Goal: Information Seeking & Learning: Learn about a topic

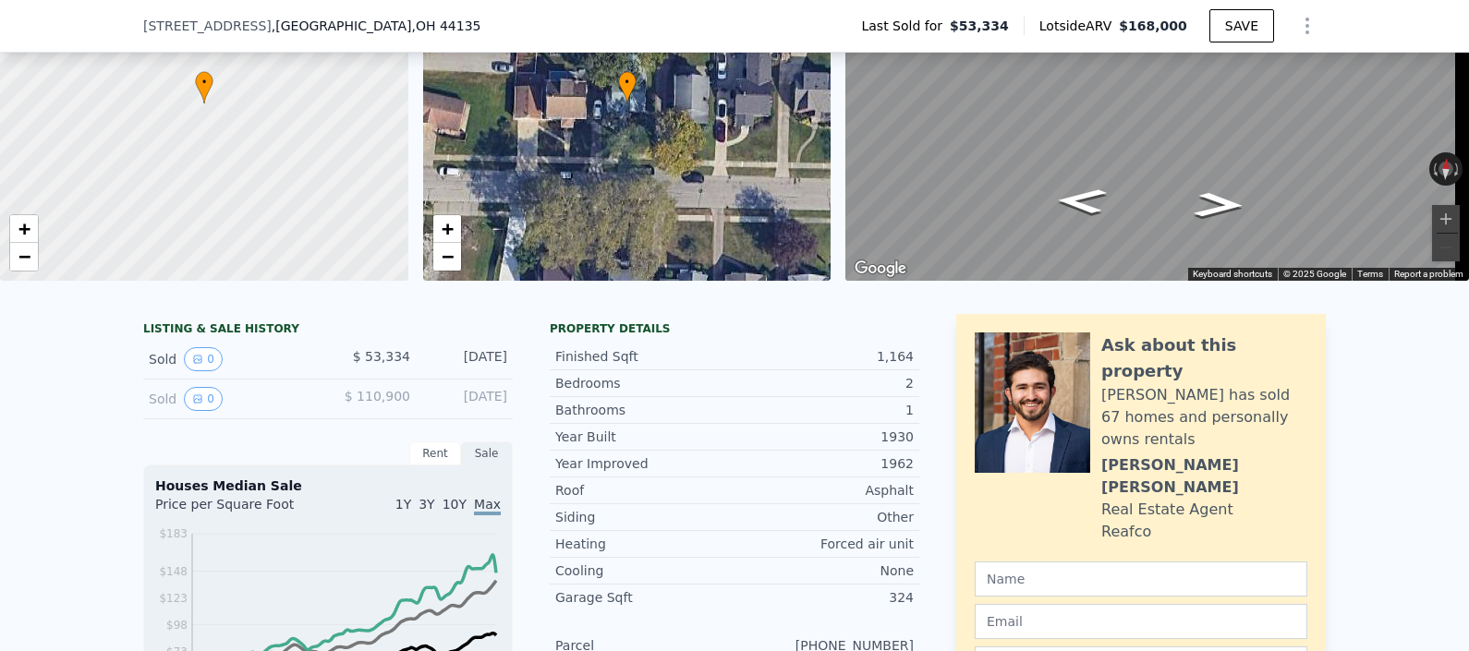
scroll to position [86, 0]
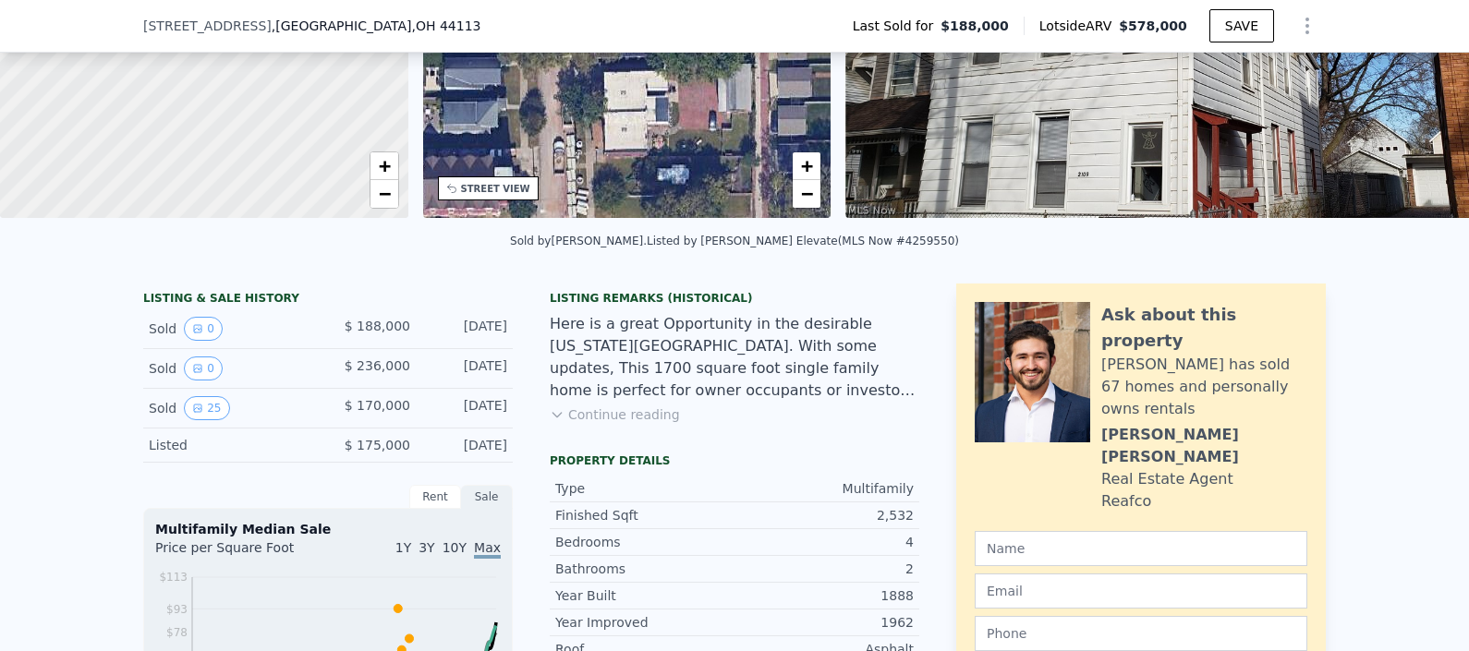
scroll to position [271, 0]
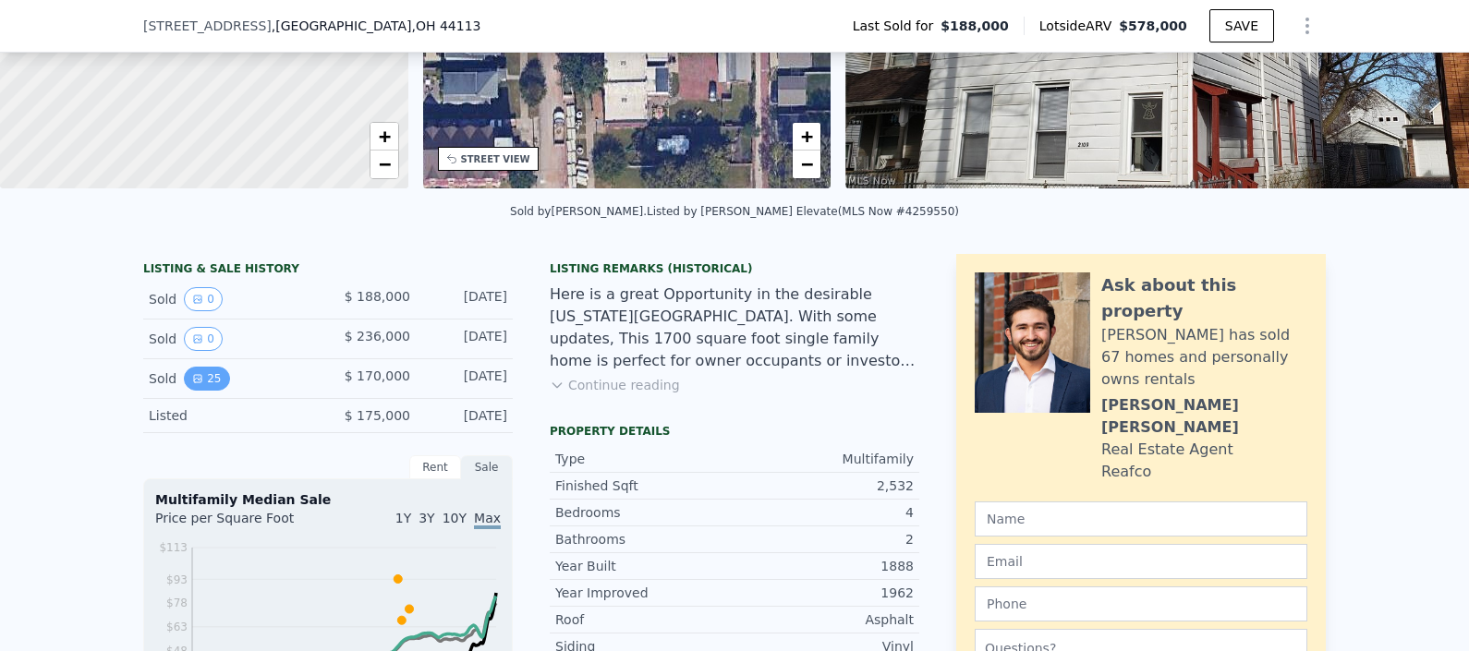
click at [192, 384] on icon "View historical data" at bounding box center [197, 378] width 11 height 11
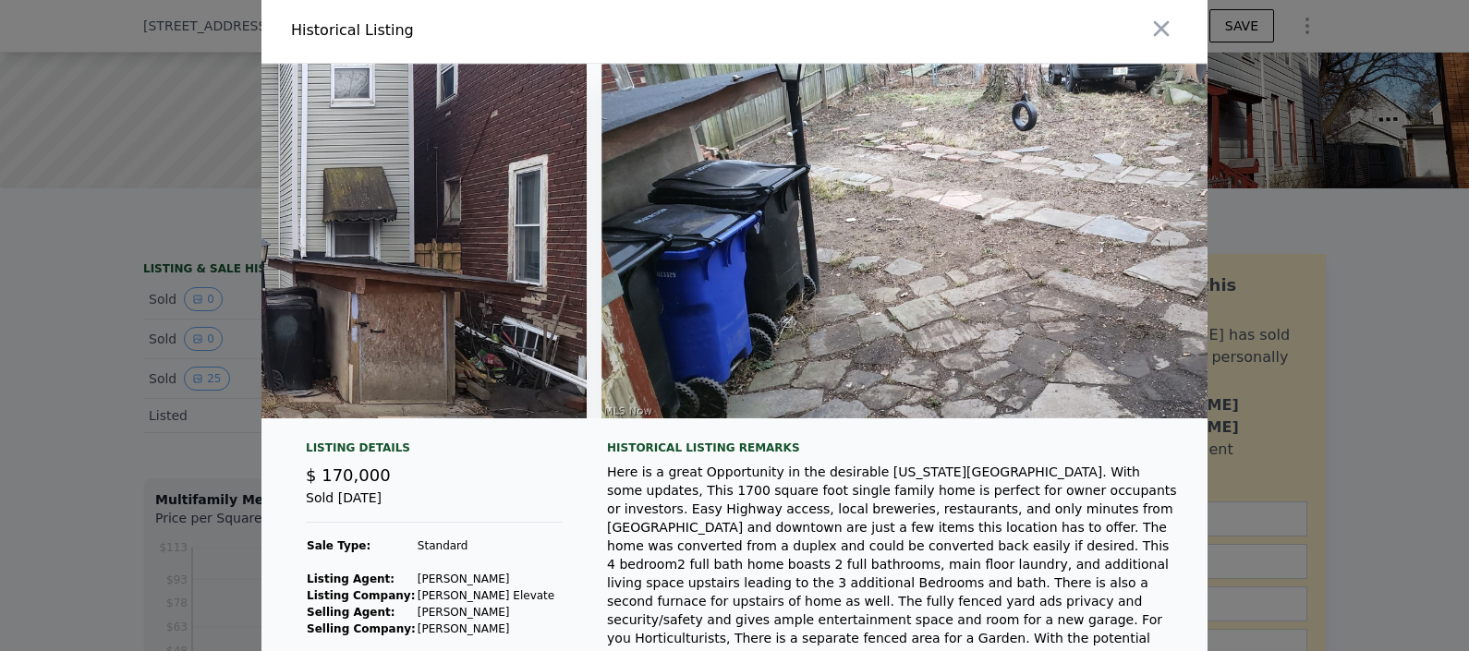
scroll to position [0, 0]
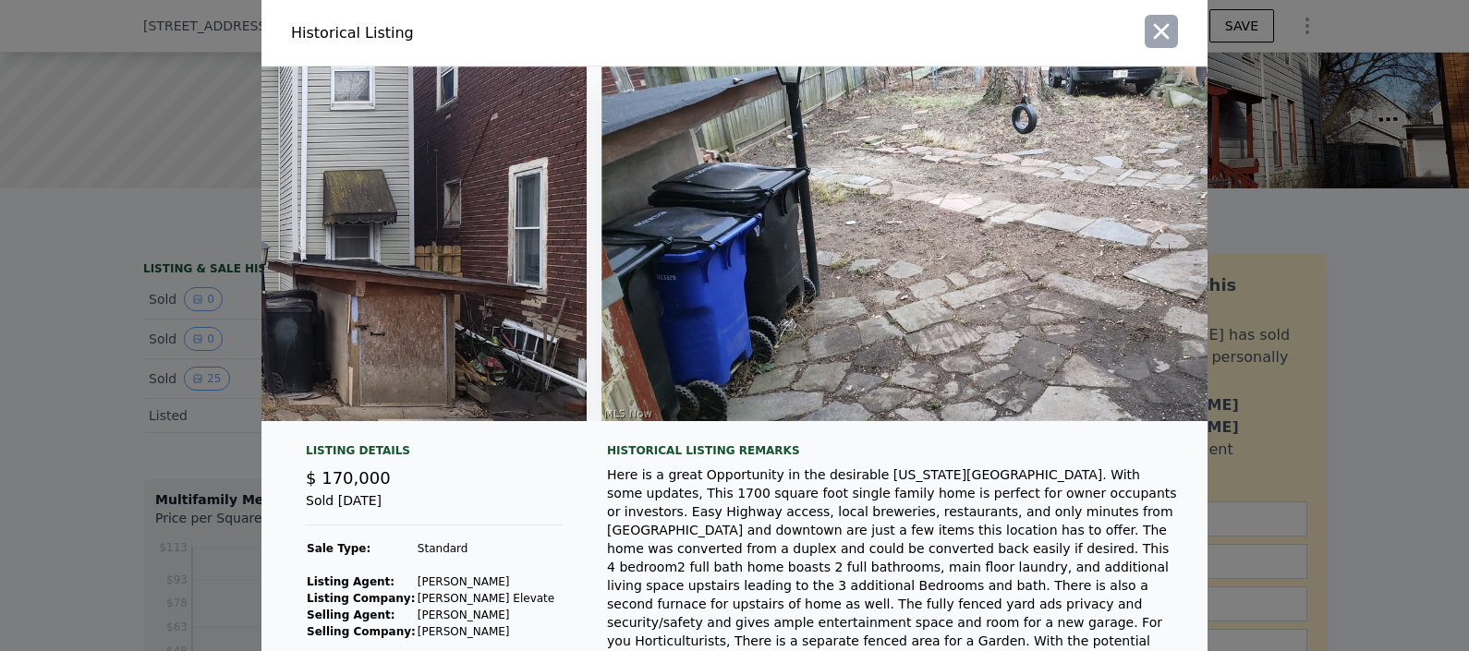
click at [1162, 36] on icon "button" at bounding box center [1162, 31] width 26 height 26
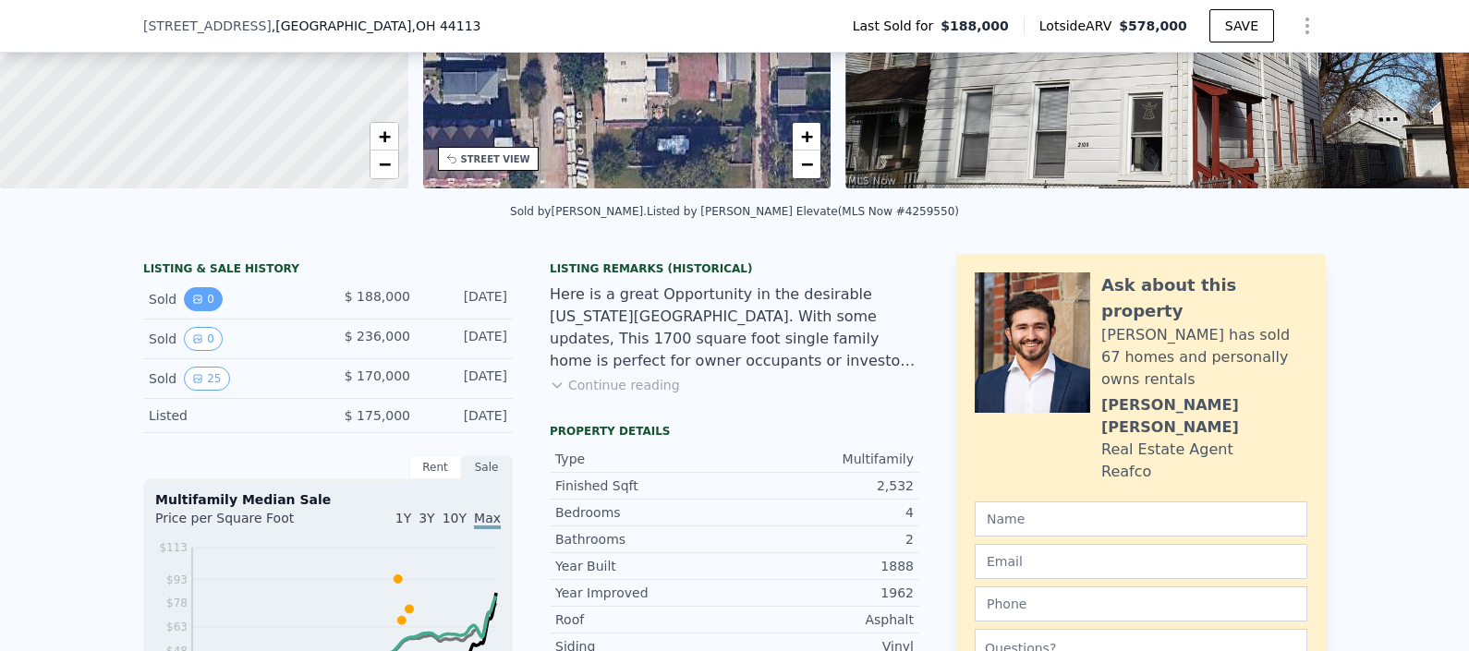
click at [201, 311] on button "0" at bounding box center [203, 299] width 39 height 24
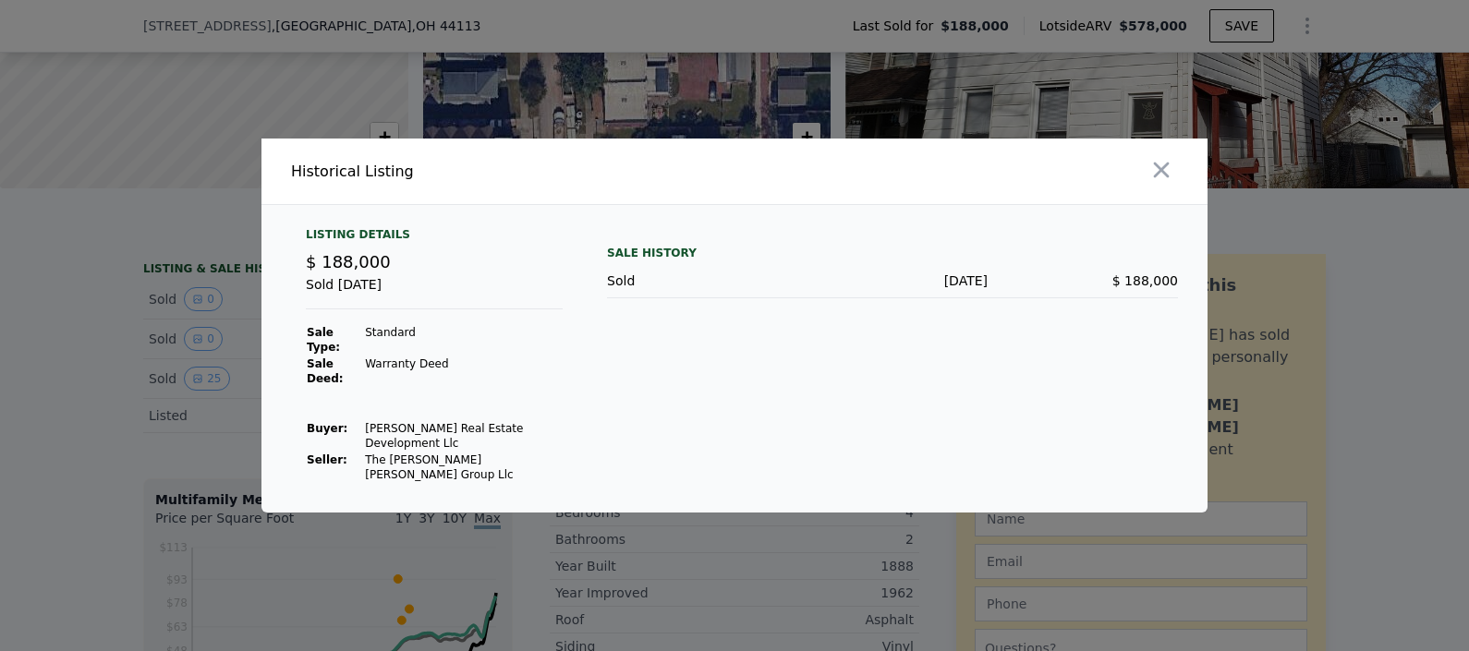
click at [1179, 204] on div at bounding box center [975, 172] width 466 height 66
click at [1169, 183] on icon "button" at bounding box center [1162, 170] width 26 height 26
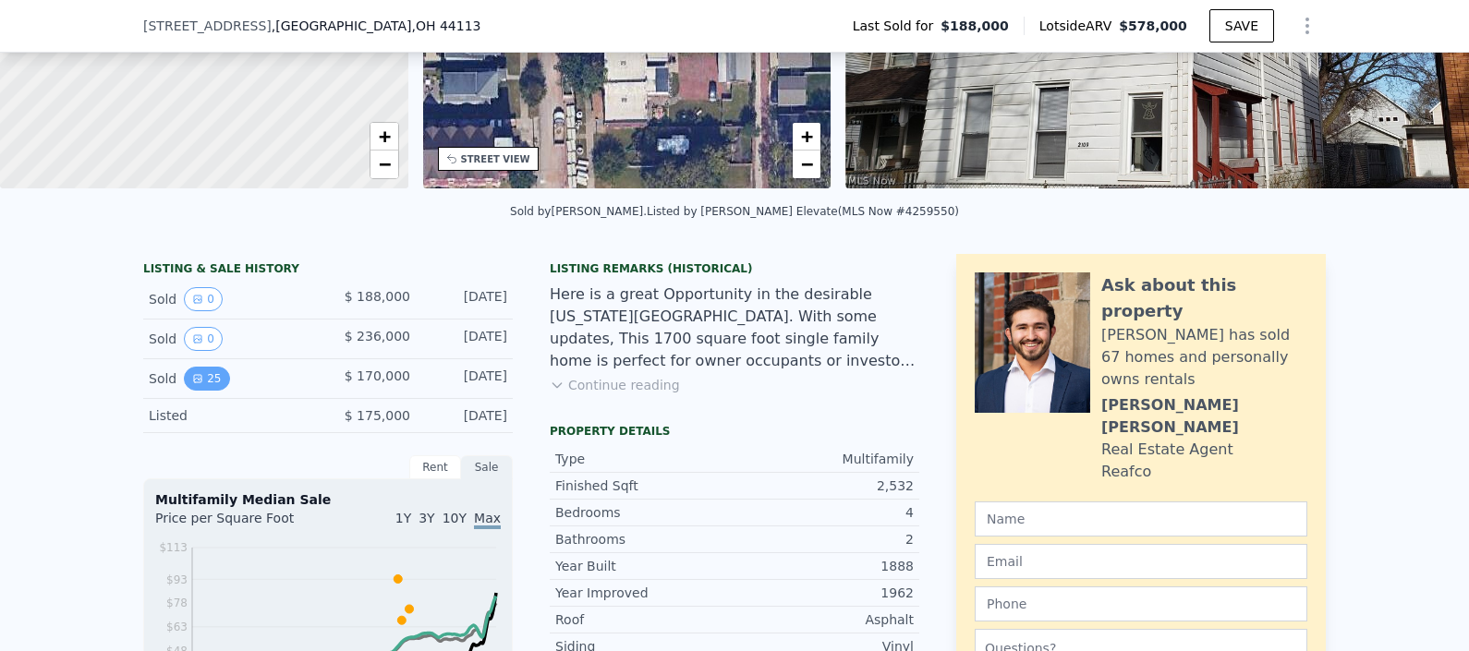
click at [205, 391] on button "25" at bounding box center [206, 379] width 45 height 24
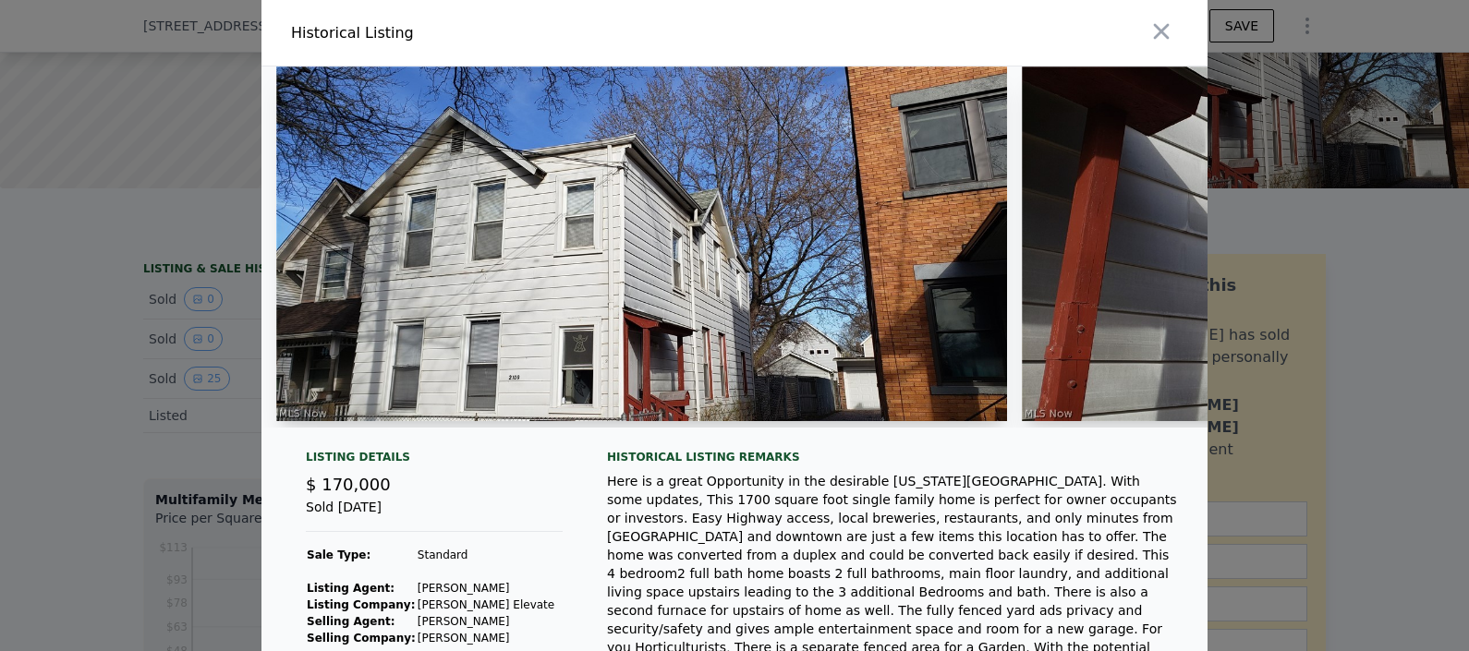
click at [164, 385] on div at bounding box center [734, 325] width 1469 height 651
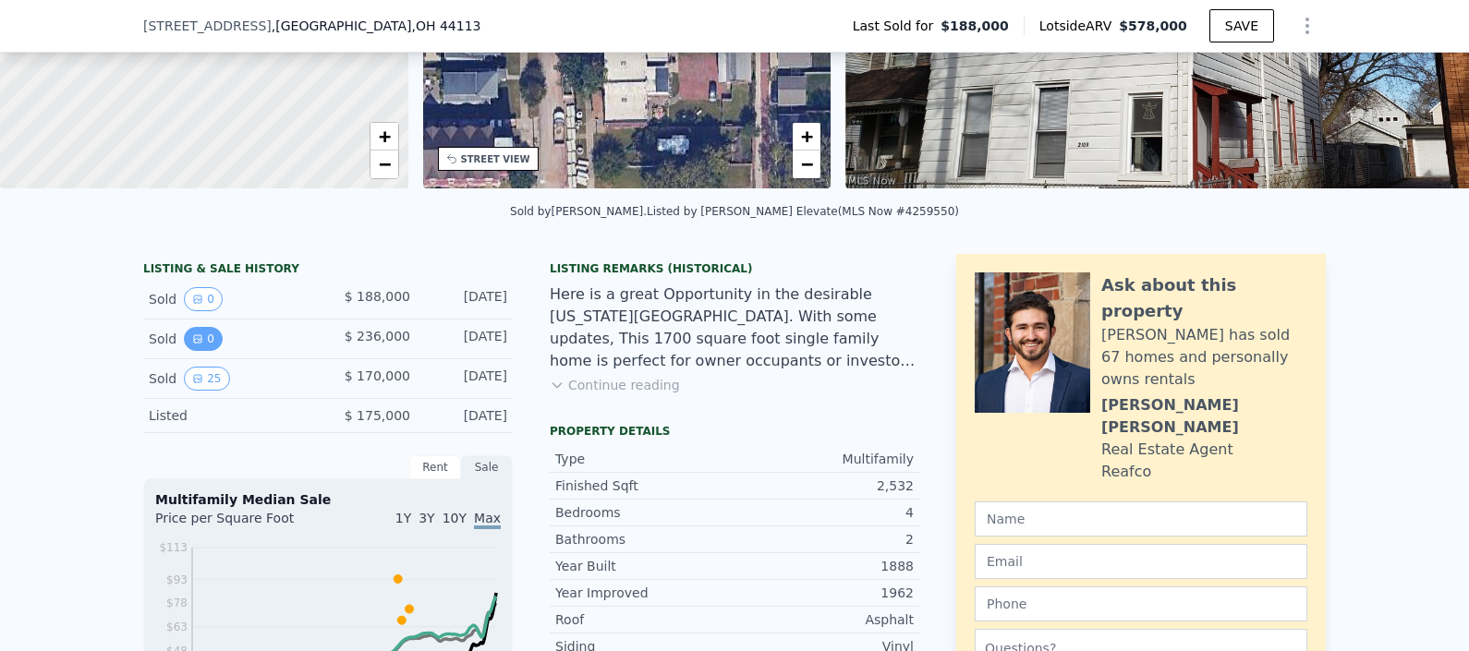
click at [194, 343] on icon "View historical data" at bounding box center [197, 338] width 7 height 7
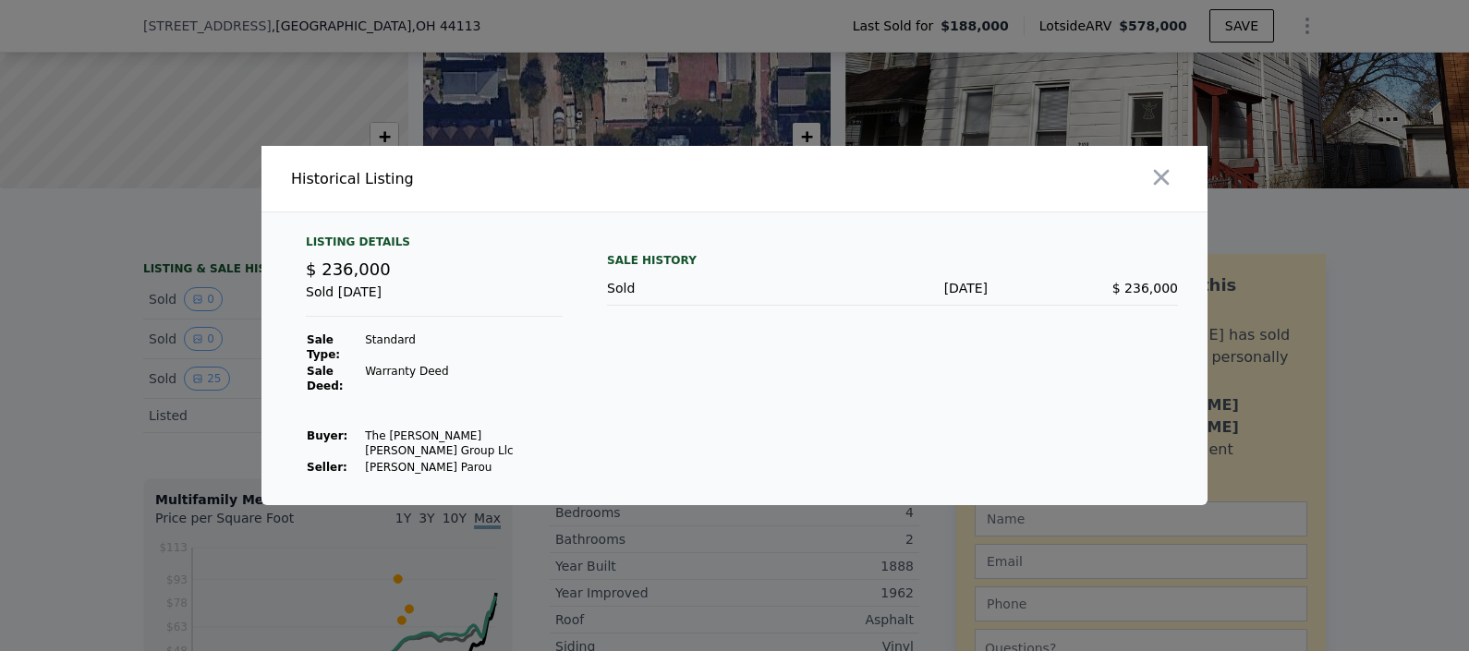
click at [179, 404] on div at bounding box center [734, 325] width 1469 height 651
